Goal: Information Seeking & Learning: Learn about a topic

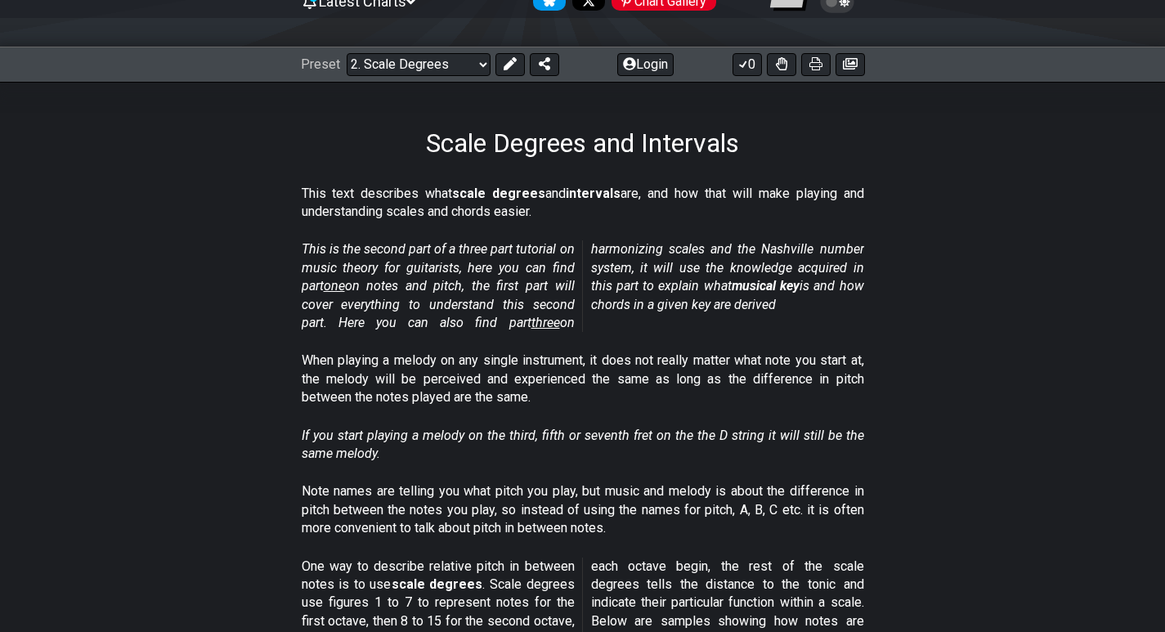
scroll to position [82, 0]
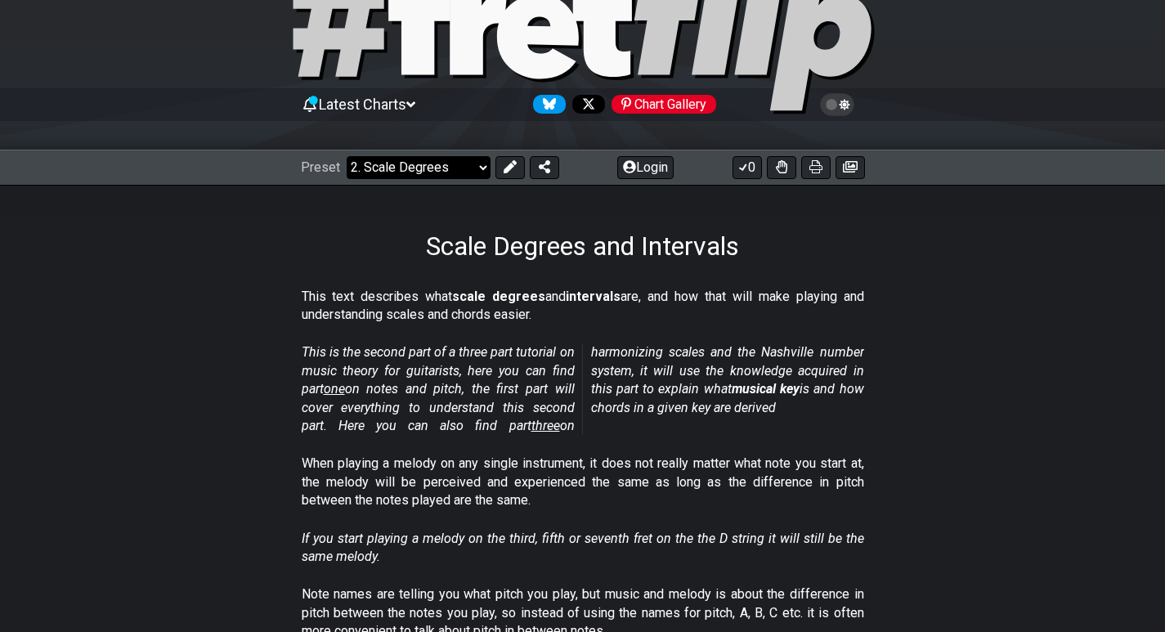
click at [414, 168] on select "Welcome to #fretflip! Initial Preset Custom Preset Minor Pentatonic Major Penta…" at bounding box center [419, 167] width 144 height 23
click at [347, 156] on select "Welcome to #fretflip! Initial Preset Custom Preset Minor Pentatonic Major Penta…" at bounding box center [419, 167] width 144 height 23
select select "/welcome"
select select "C"
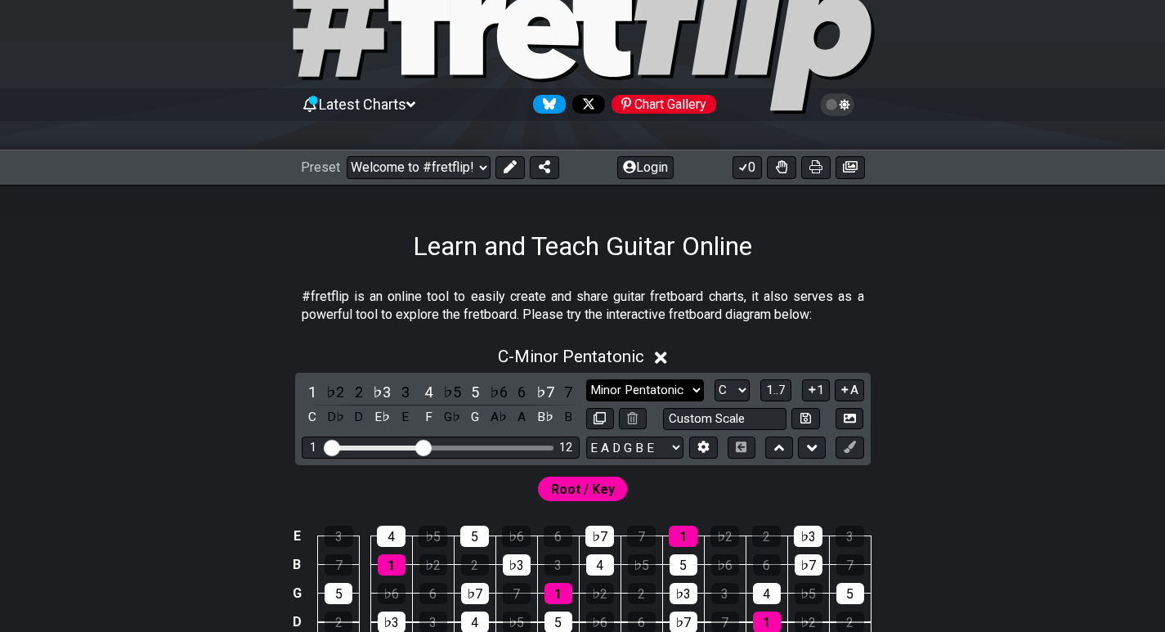
scroll to position [164, 0]
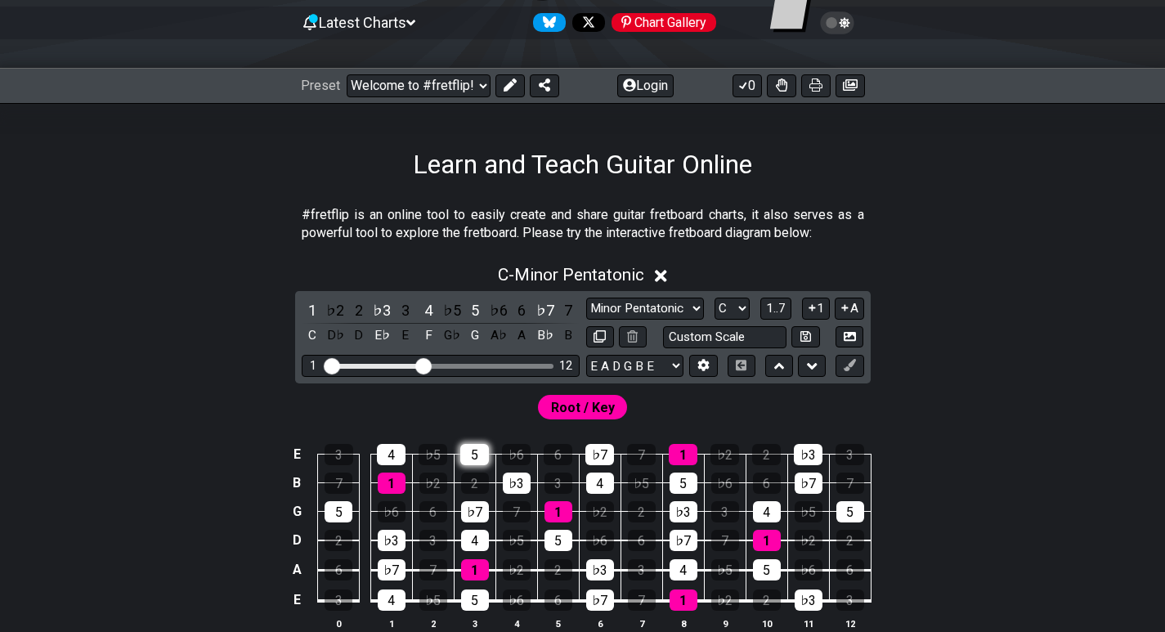
click at [471, 450] on div "5" at bounding box center [474, 454] width 29 height 21
click at [474, 457] on div "5" at bounding box center [474, 454] width 29 height 21
click at [473, 460] on div "5" at bounding box center [474, 454] width 29 height 21
click at [779, 370] on icon at bounding box center [779, 366] width 11 height 16
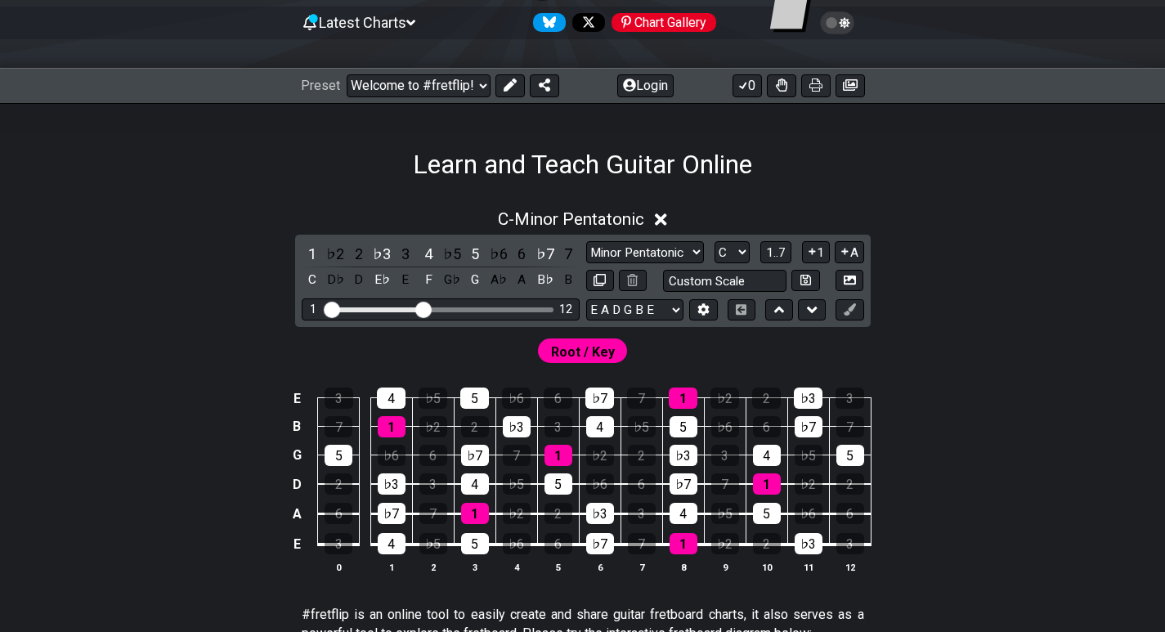
click at [807, 321] on div "1 ♭2 2 ♭3 3 4 ♭5 5 ♭6 6 ♭7 7 C D♭ D E♭ E F G♭ G A♭ A B♭ B Minor Pentatonic Clic…" at bounding box center [583, 281] width 576 height 92
click at [809, 312] on icon at bounding box center [812, 310] width 11 height 16
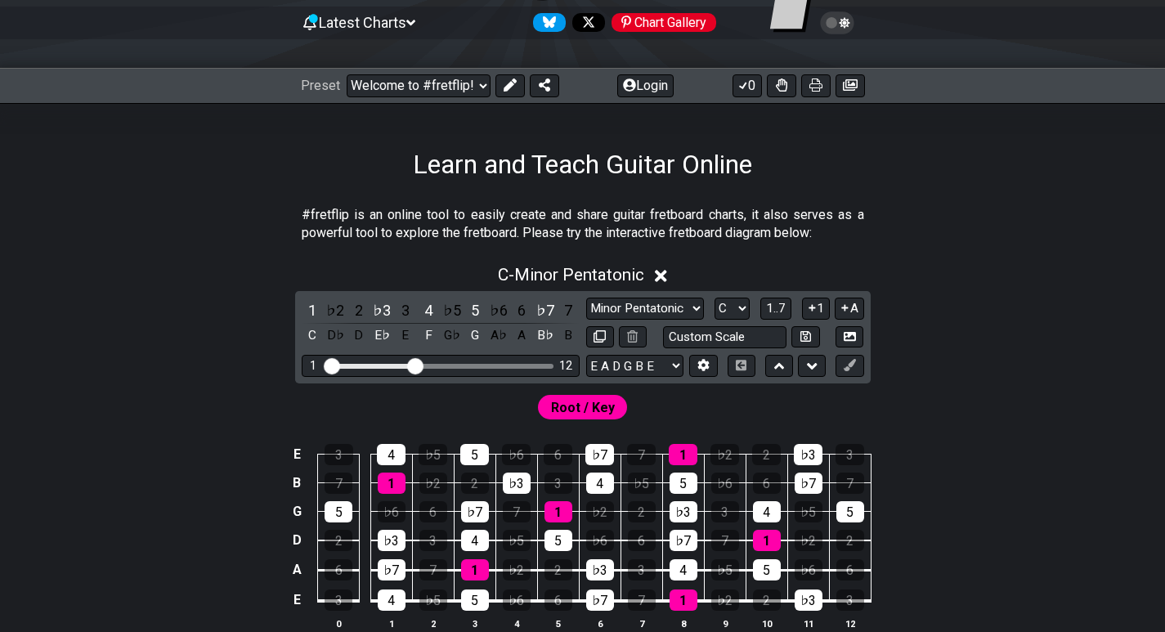
click at [419, 365] on input "Visible fret range" at bounding box center [441, 365] width 232 height 0
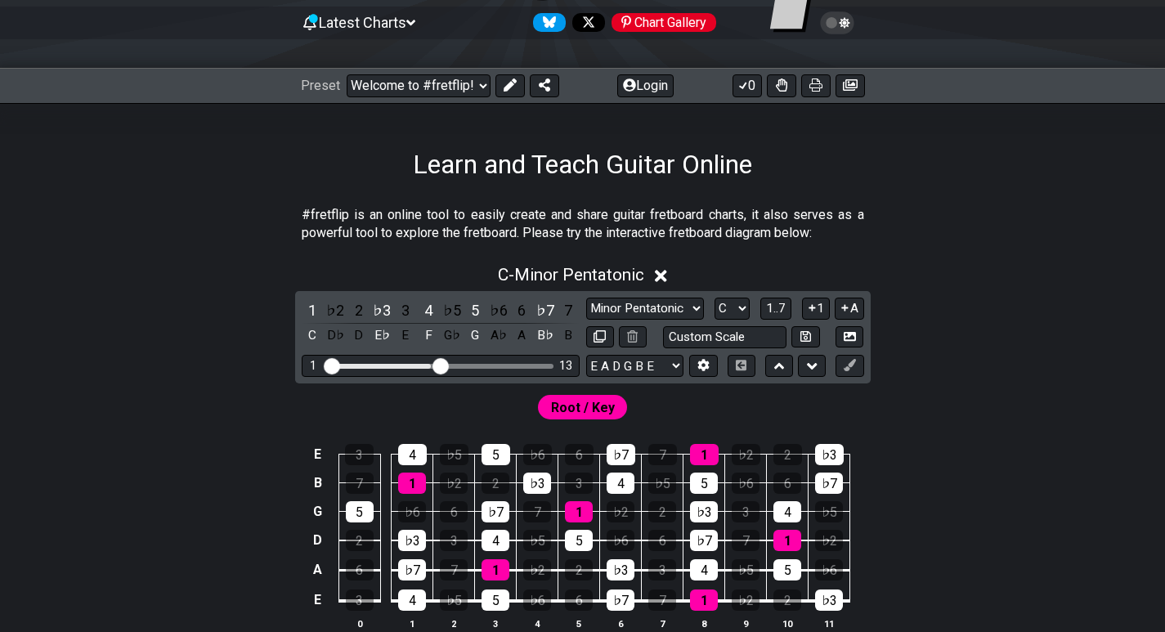
drag, startPoint x: 418, startPoint y: 365, endPoint x: 441, endPoint y: 368, distance: 23.0
click at [441, 365] on input "Visible fret range" at bounding box center [441, 365] width 232 height 0
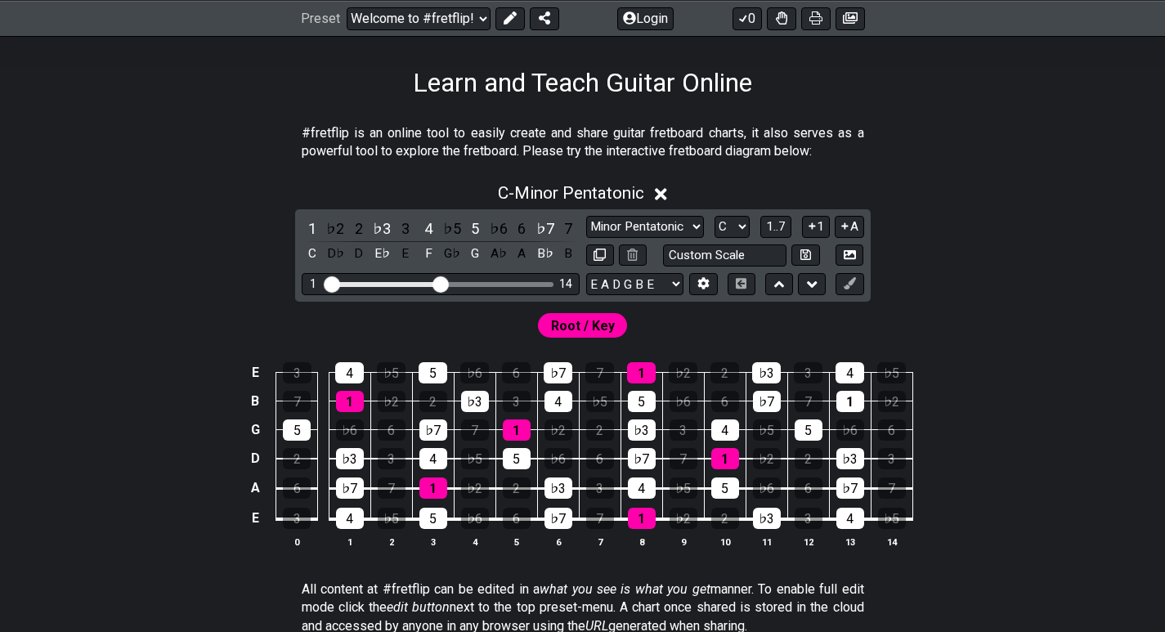
scroll to position [0, 0]
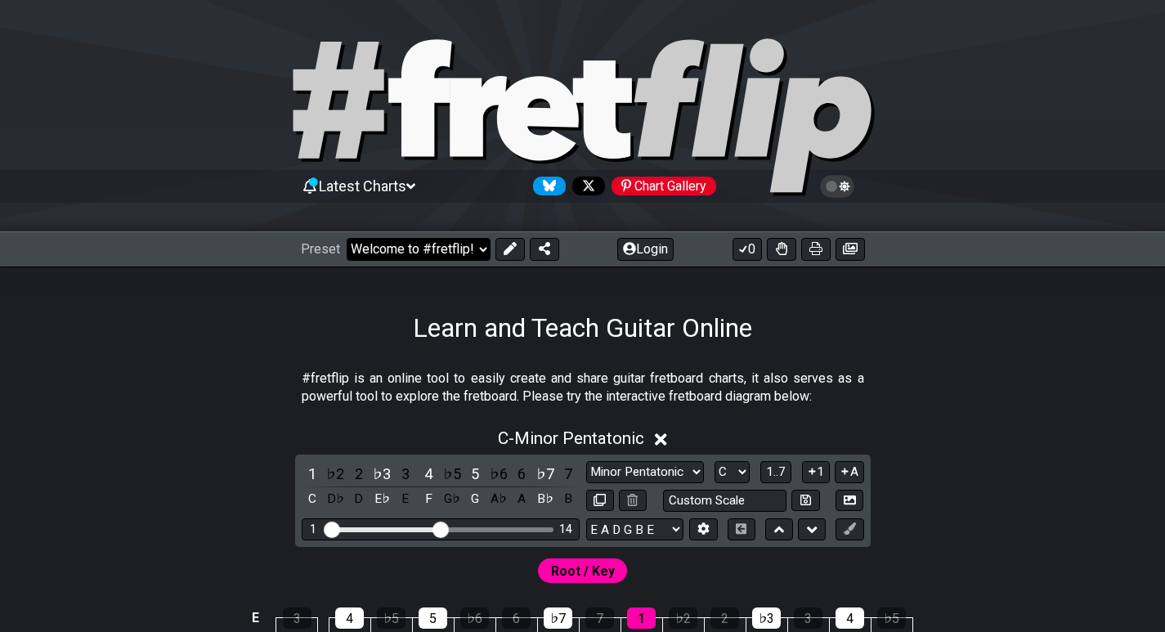
click at [401, 242] on select "Welcome to #fretflip! Initial Preset Custom Preset Minor Pentatonic Major Penta…" at bounding box center [419, 249] width 144 height 23
click at [347, 238] on select "Welcome to #fretflip! Initial Preset Custom Preset Minor Pentatonic Major Penta…" at bounding box center [419, 249] width 144 height 23
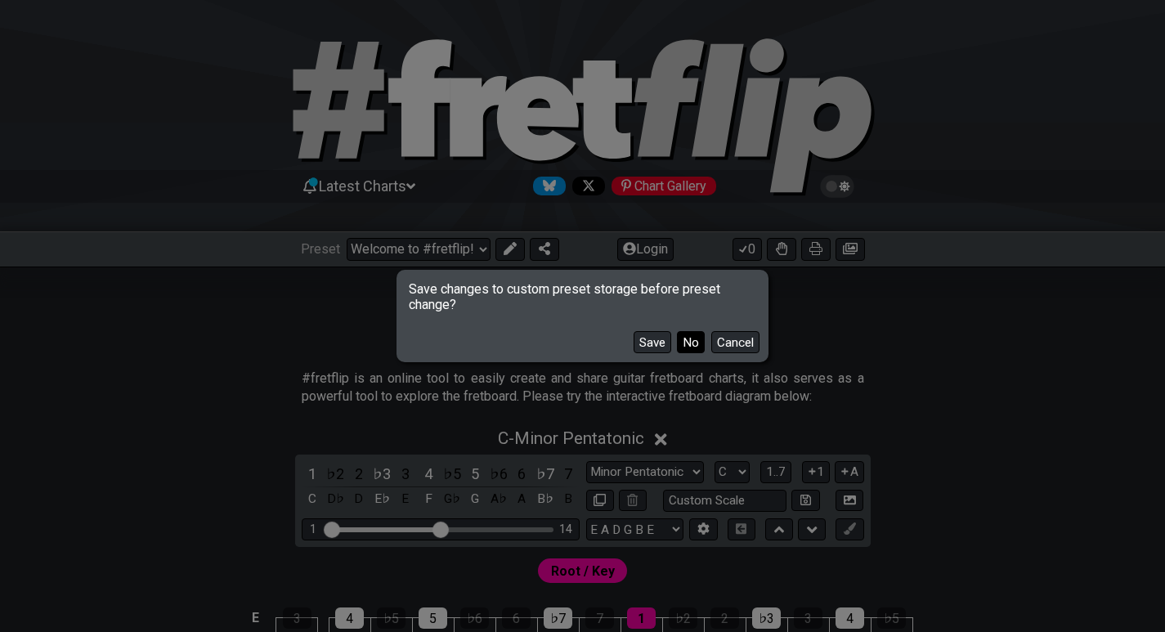
click at [684, 346] on button "No" at bounding box center [691, 342] width 28 height 22
select select "/minor-pentatonic"
select select "C"
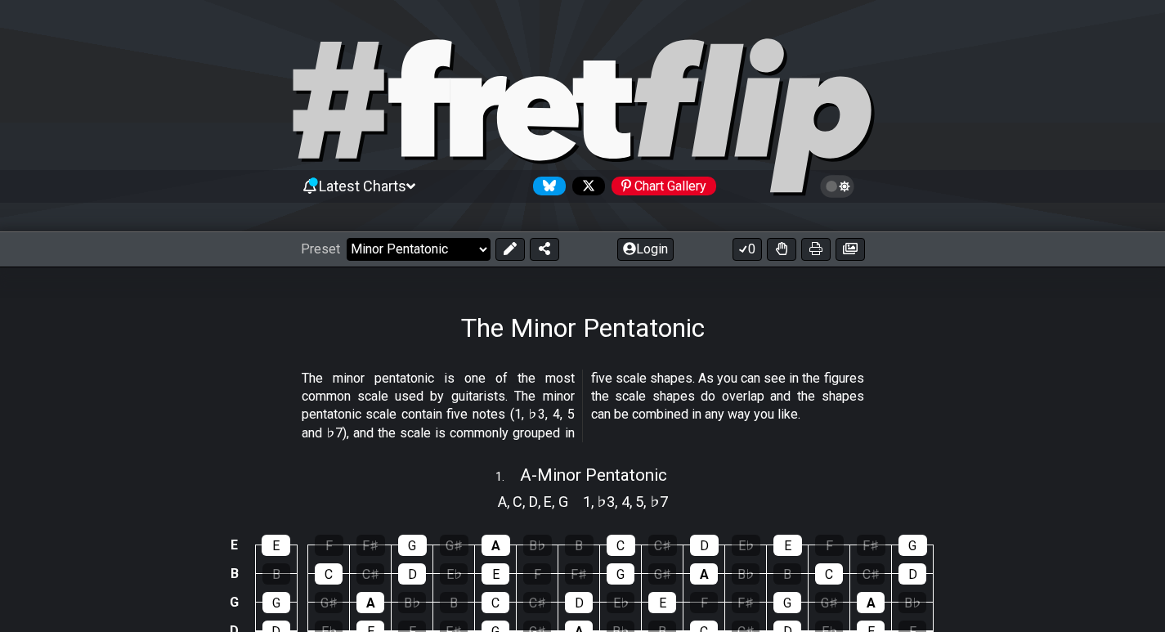
click at [442, 258] on div "Preset Welcome to #fretflip! Initial Preset Custom Preset Minor Pentatonic Majo…" at bounding box center [582, 249] width 1165 height 36
click at [443, 251] on select "Welcome to #fretflip! Initial Preset Custom Preset Minor Pentatonic Major Penta…" at bounding box center [419, 249] width 144 height 23
click at [347, 238] on select "Welcome to #fretflip! Initial Preset Custom Preset Minor Pentatonic Major Penta…" at bounding box center [419, 249] width 144 height 23
select select "/musical-notes-explained"
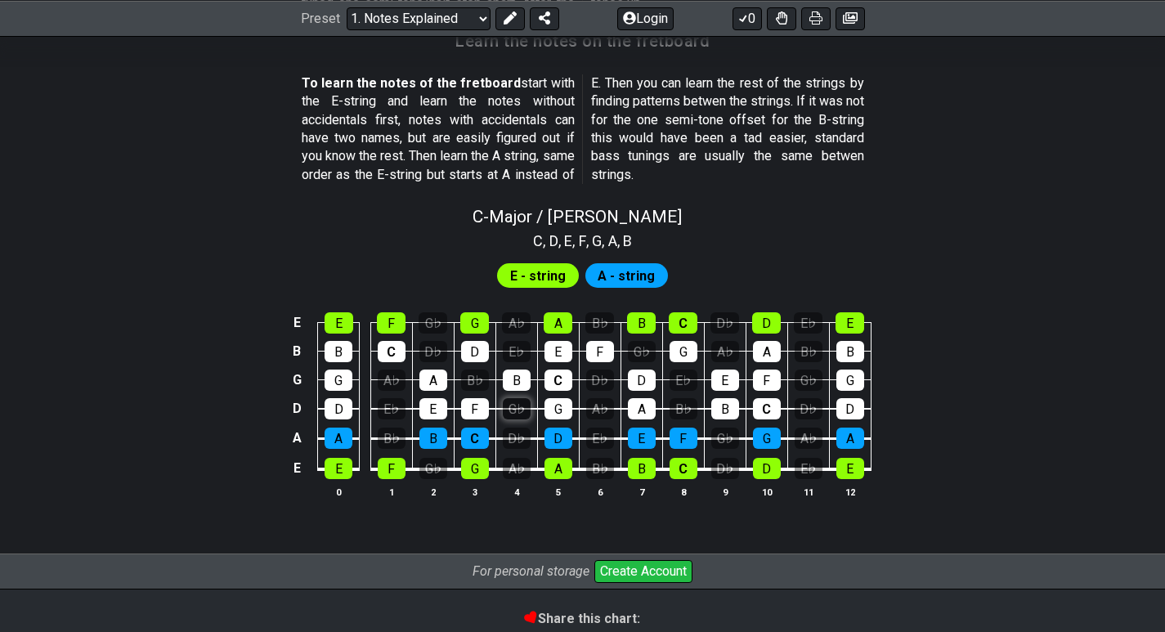
scroll to position [1553, 0]
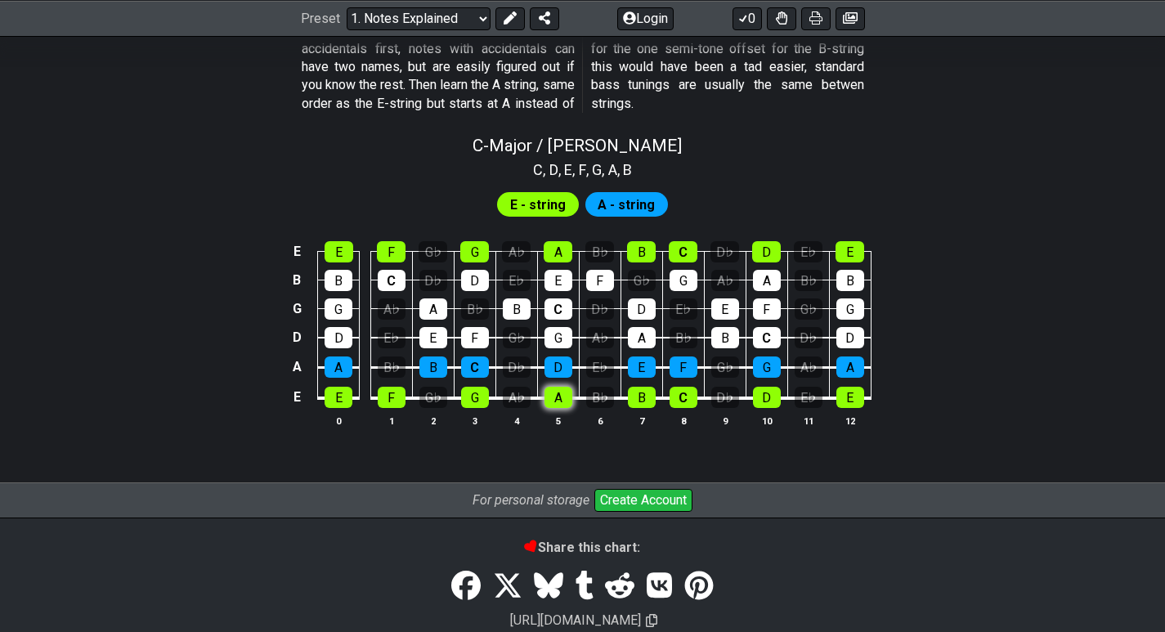
click at [558, 402] on div "A" at bounding box center [558, 397] width 28 height 21
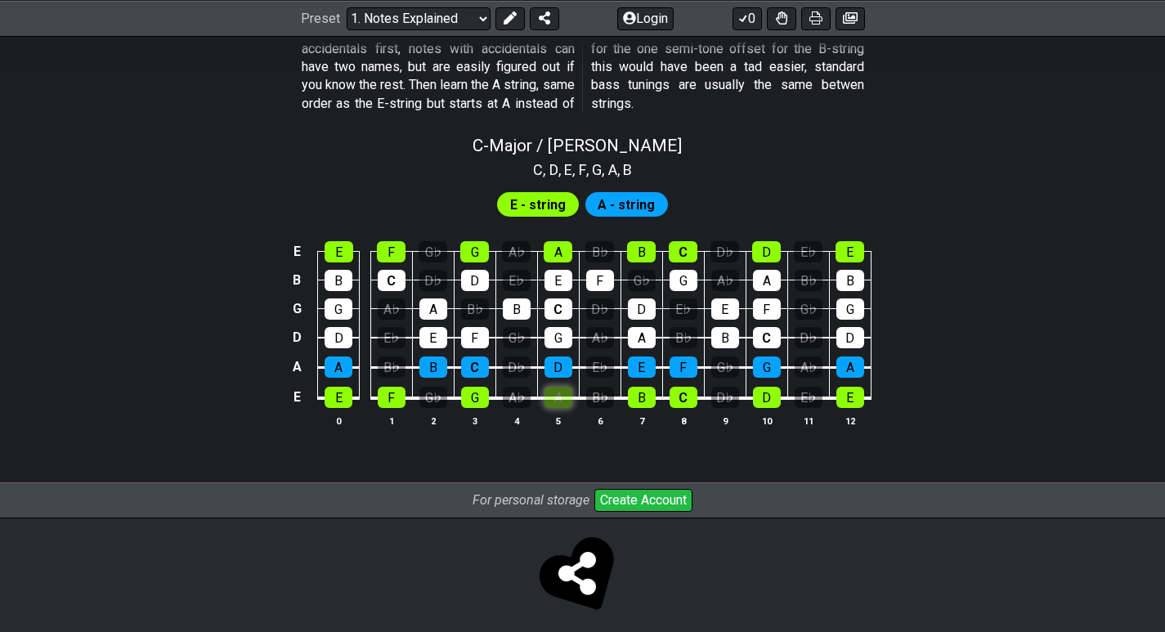
click at [558, 402] on div "A" at bounding box center [558, 397] width 28 height 21
